Goal: Task Accomplishment & Management: Manage account settings

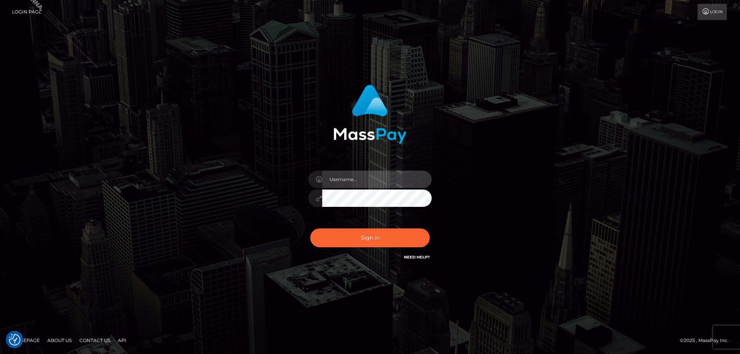
click at [340, 184] on input "text" at bounding box center [376, 179] width 109 height 17
click at [347, 183] on input "text" at bounding box center [376, 179] width 109 height 17
type input "Jose.Silversocial"
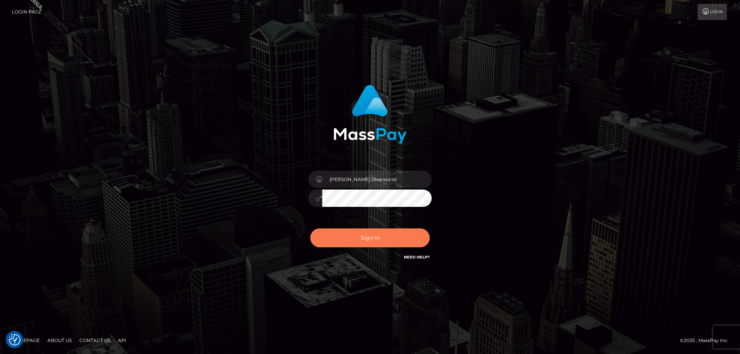
click at [355, 235] on button "Sign in" at bounding box center [369, 237] width 119 height 19
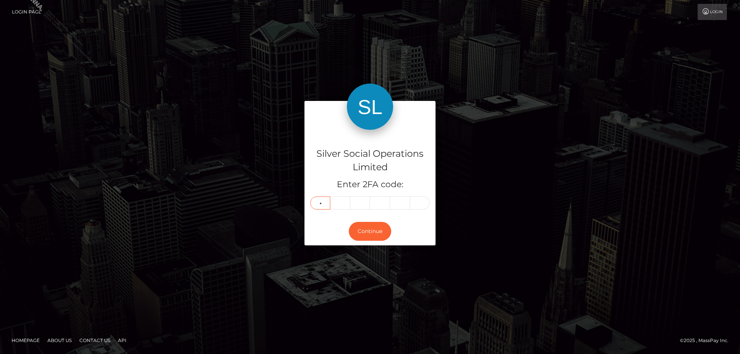
type input "2"
type input "7"
type input "0"
type input "8"
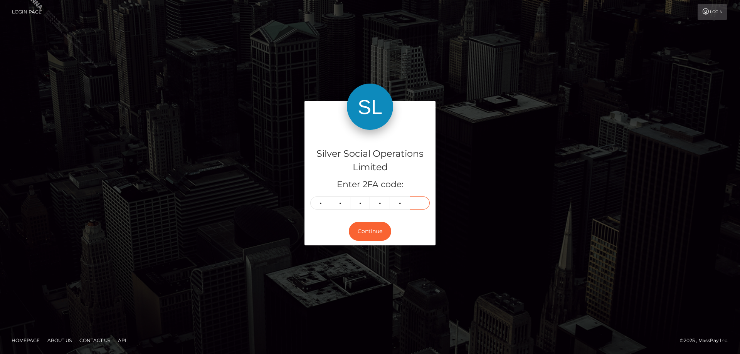
type input "2"
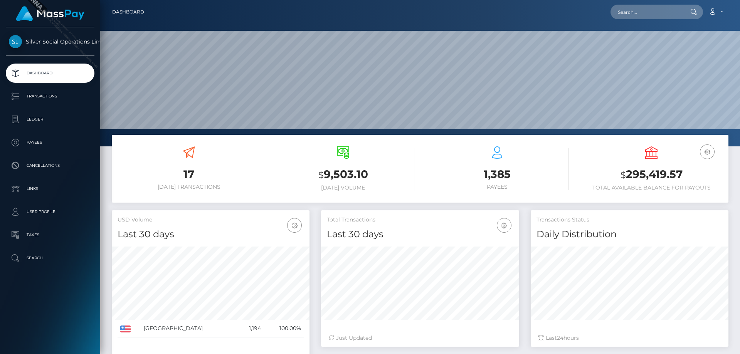
scroll to position [137, 198]
drag, startPoint x: 683, startPoint y: 175, endPoint x: 622, endPoint y: 174, distance: 61.3
click at [622, 174] on h3 "$ 295,419.57" at bounding box center [651, 175] width 143 height 16
copy h3 "$ 295,419.57"
